Goal: Find contact information: Find contact information

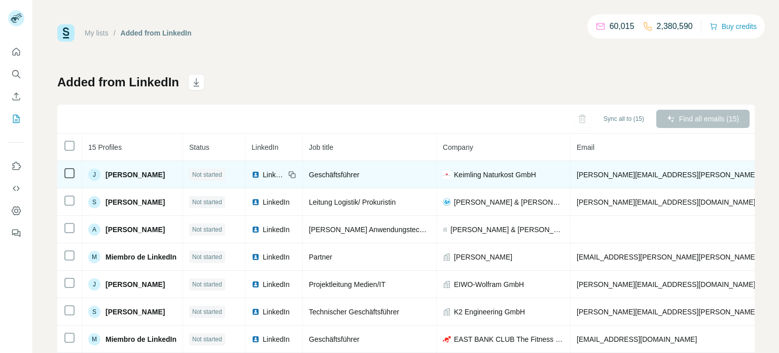
click at [127, 176] on span "[PERSON_NAME]" at bounding box center [135, 174] width 59 height 10
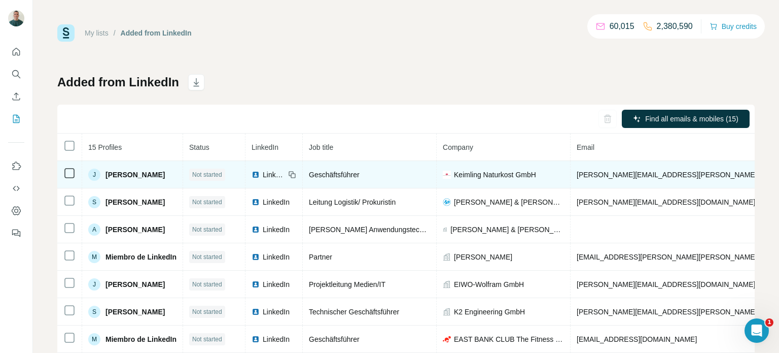
click at [597, 178] on span "[PERSON_NAME][EMAIL_ADDRESS][PERSON_NAME][DOMAIN_NAME]" at bounding box center [695, 174] width 237 height 8
click at [121, 172] on span "[PERSON_NAME]" at bounding box center [135, 174] width 59 height 10
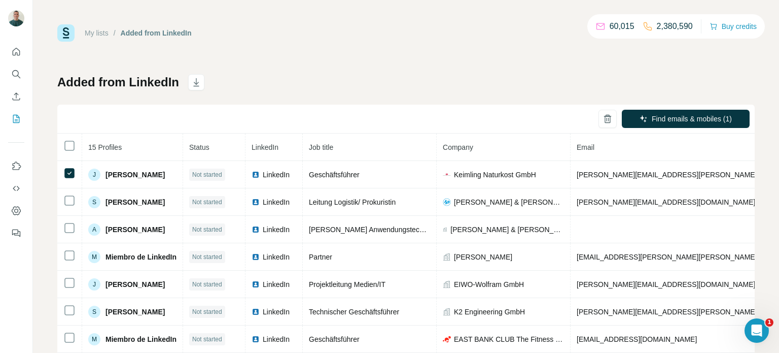
click at [494, 112] on div "Find emails & mobiles (1)" at bounding box center [405, 118] width 697 height 29
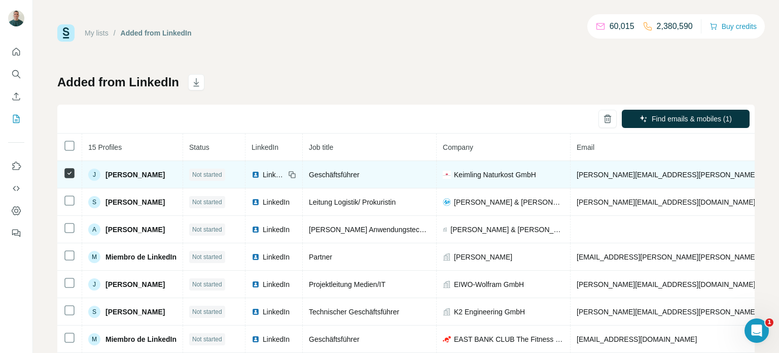
click at [146, 169] on span "[PERSON_NAME]" at bounding box center [135, 174] width 59 height 10
click at [144, 171] on span "[PERSON_NAME]" at bounding box center [135, 174] width 59 height 10
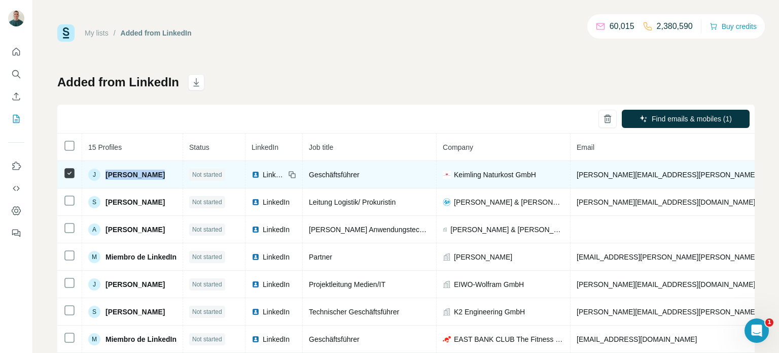
click at [144, 171] on span "[PERSON_NAME]" at bounding box center [135, 174] width 59 height 10
